Goal: Complete application form

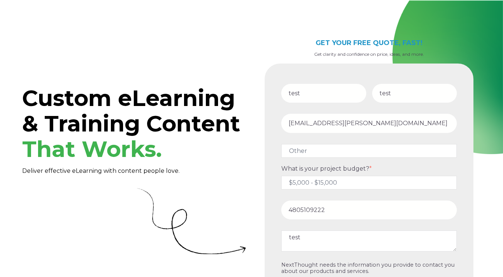
select select "persona_10"
select select "$5,000 - $15,000"
select select "persona_10"
select select "$5,000 - $15,000"
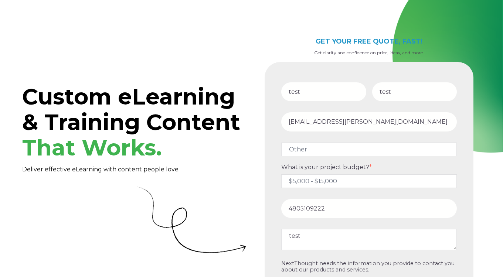
scroll to position [78, 0]
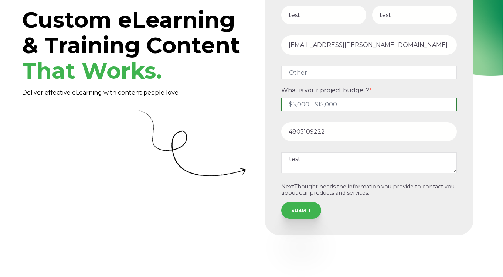
click at [319, 106] on select "Please Select $5,000 - $15,000 $15,000 - $25,000 $25,000 - $50,000 $50,000+" at bounding box center [368, 104] width 175 height 14
click at [308, 109] on select "Please Select $5,000 - $15,000 $15,000 - $25,000 $25,000 - $50,000 $50,000+" at bounding box center [368, 104] width 175 height 14
click at [304, 133] on input "4805109222" at bounding box center [368, 131] width 175 height 19
click at [280, 142] on fieldset "4805109222" at bounding box center [368, 134] width 181 height 30
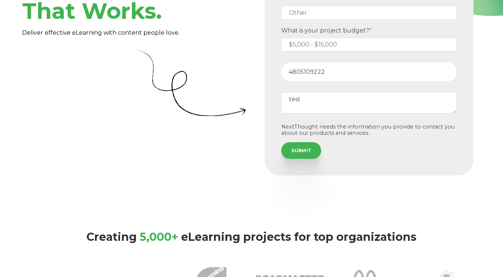
scroll to position [0, 0]
